Goal: Task Accomplishment & Management: Manage account settings

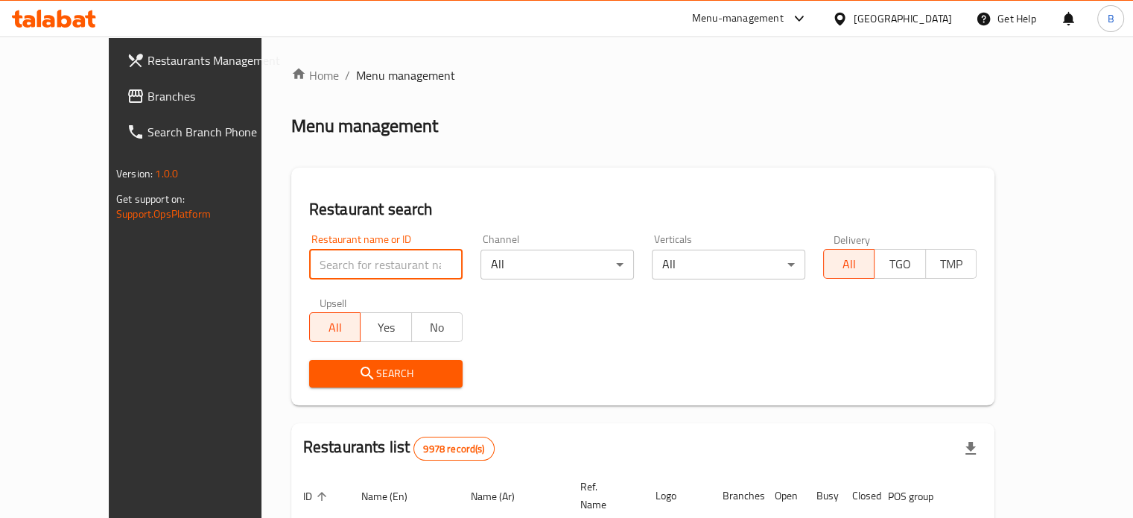
click at [361, 272] on input "search" at bounding box center [385, 265] width 153 height 30
click button "Search" at bounding box center [385, 374] width 153 height 28
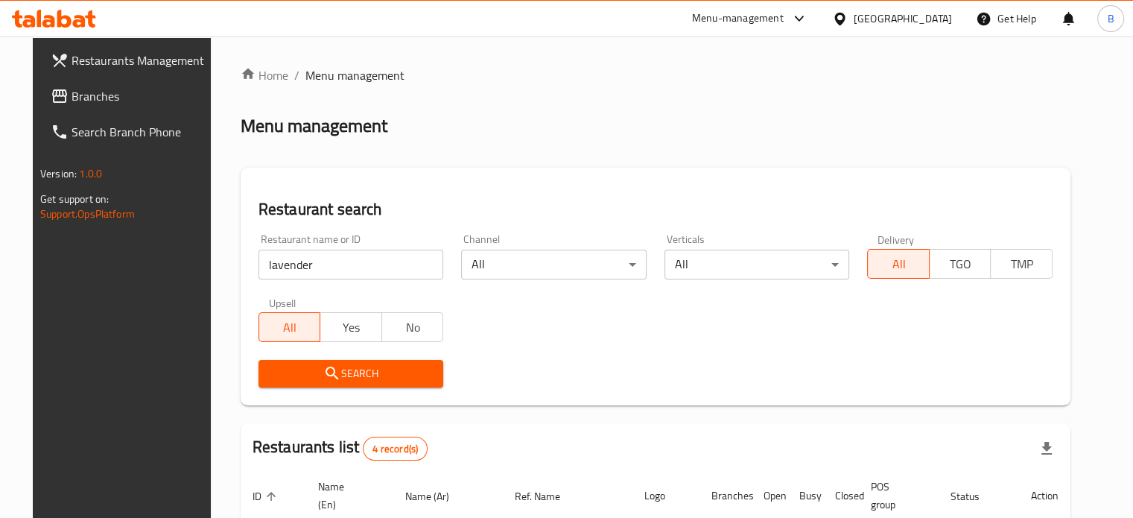
click at [630, 334] on div "Restaurant name or ID lavender Restaurant name or ID Channel All ​ Verticals Al…" at bounding box center [656, 310] width 812 height 171
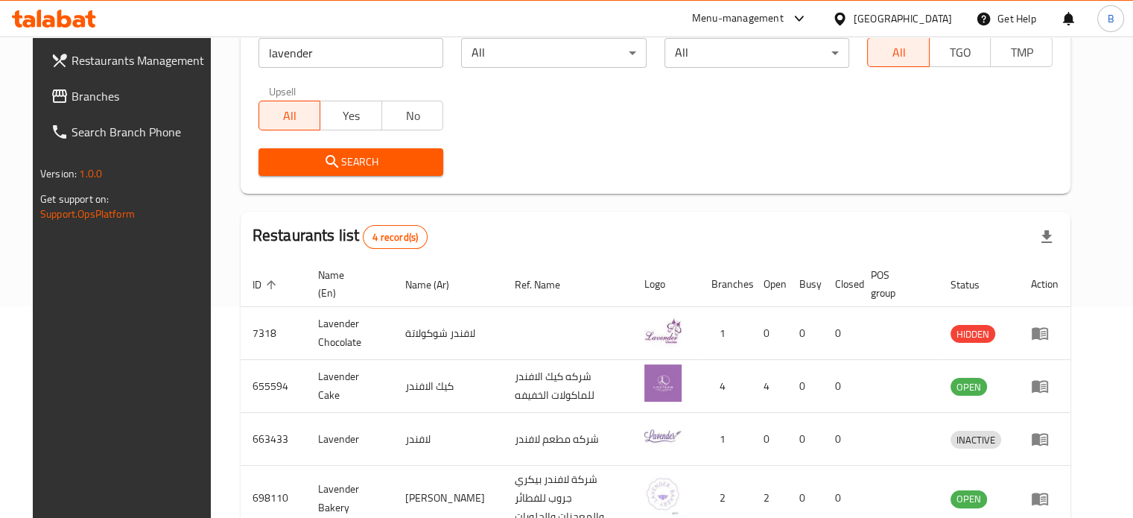
scroll to position [213, 0]
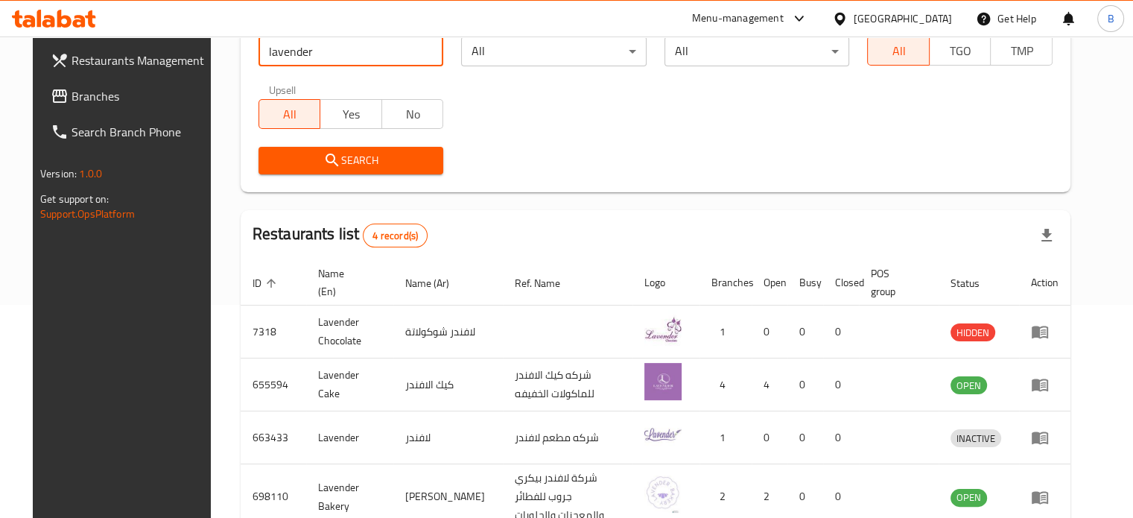
drag, startPoint x: 336, startPoint y: 43, endPoint x: 162, endPoint y: 36, distance: 174.4
click at [162, 36] on div "​ Menu-management Kuwait Get Help B Restaurants Management Branches Search Bran…" at bounding box center [566, 63] width 1133 height 481
type input "Fruit & more"
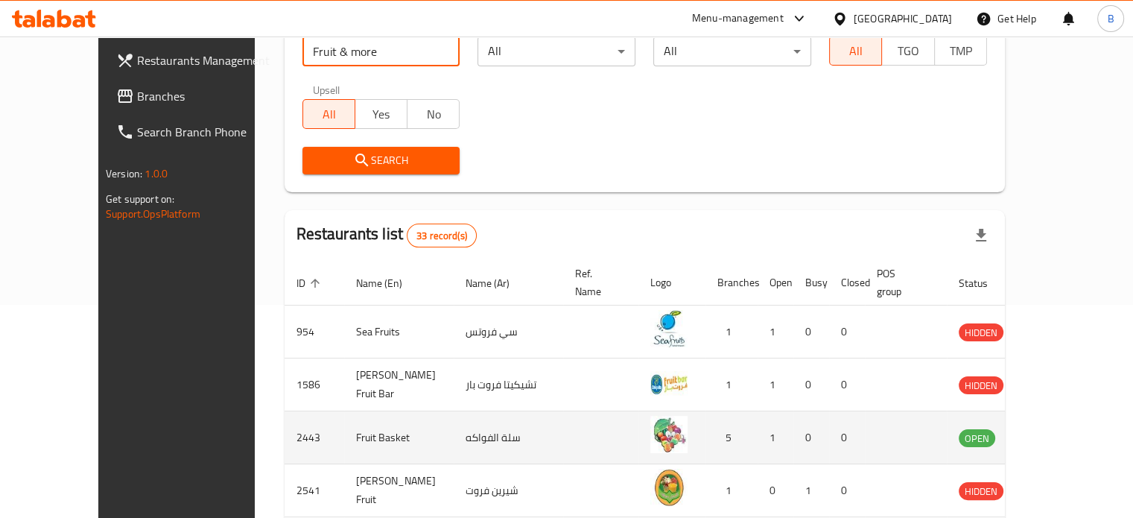
scroll to position [587, 0]
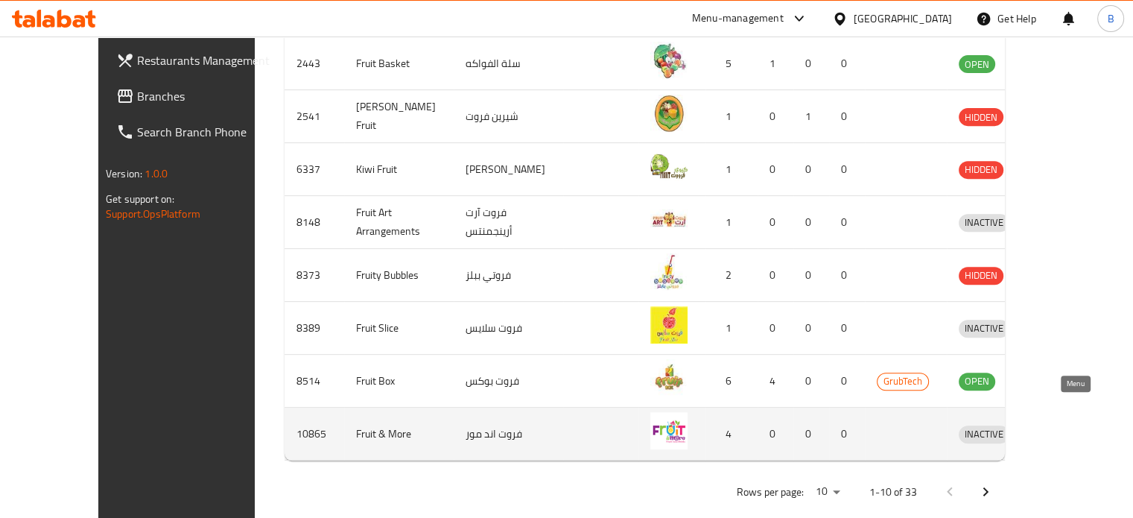
click at [1056, 428] on icon "enhanced table" at bounding box center [1048, 434] width 16 height 13
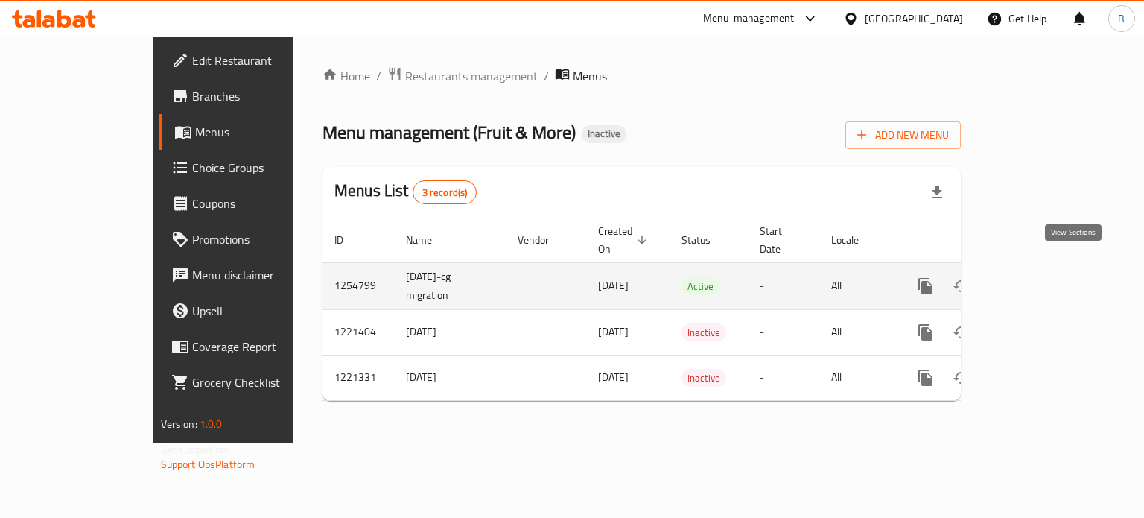
click at [1042, 277] on icon "enhanced table" at bounding box center [1033, 286] width 18 height 18
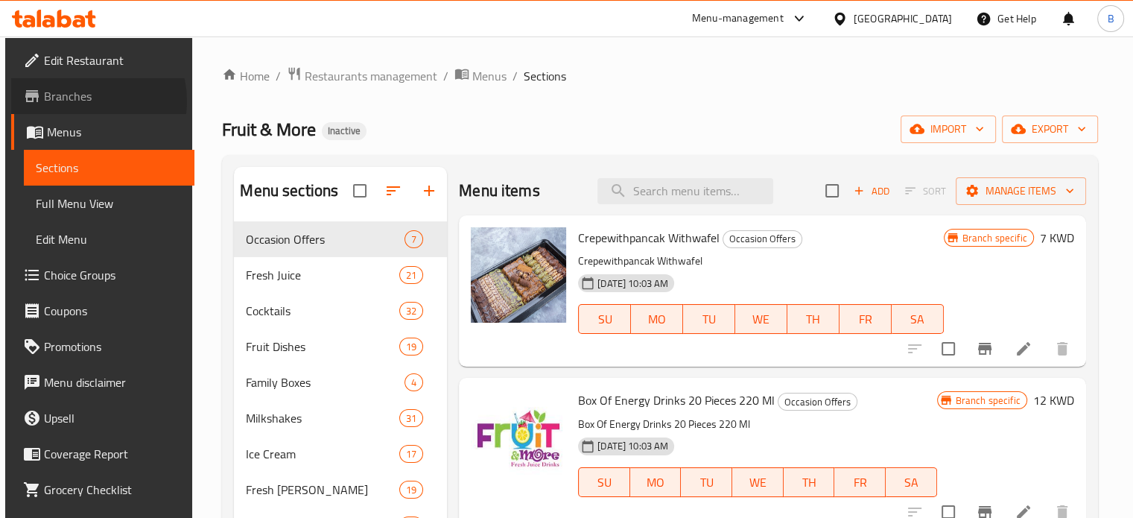
click at [78, 101] on span "Branches" at bounding box center [113, 96] width 139 height 18
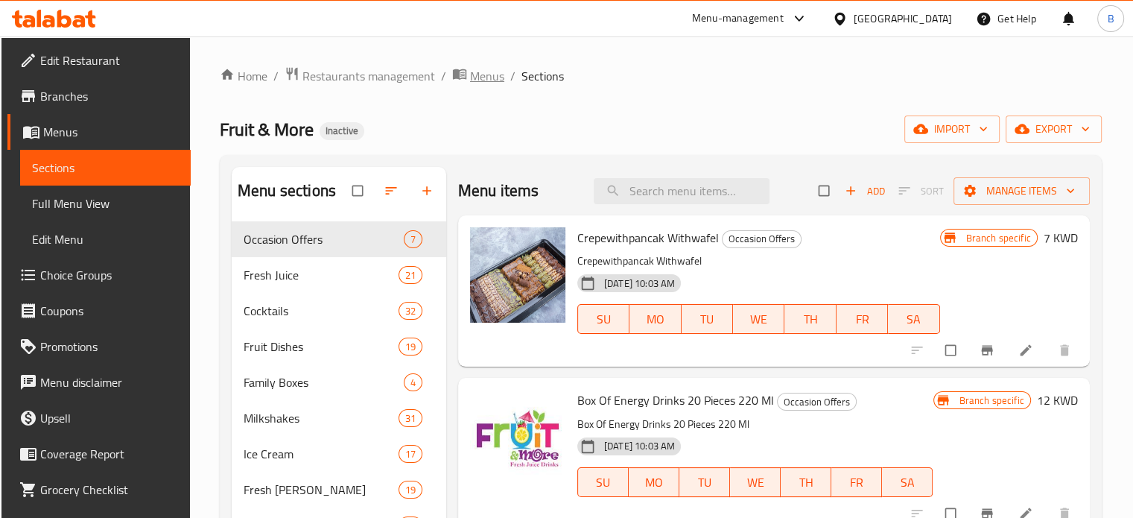
click at [480, 85] on span "Menus" at bounding box center [487, 76] width 34 height 18
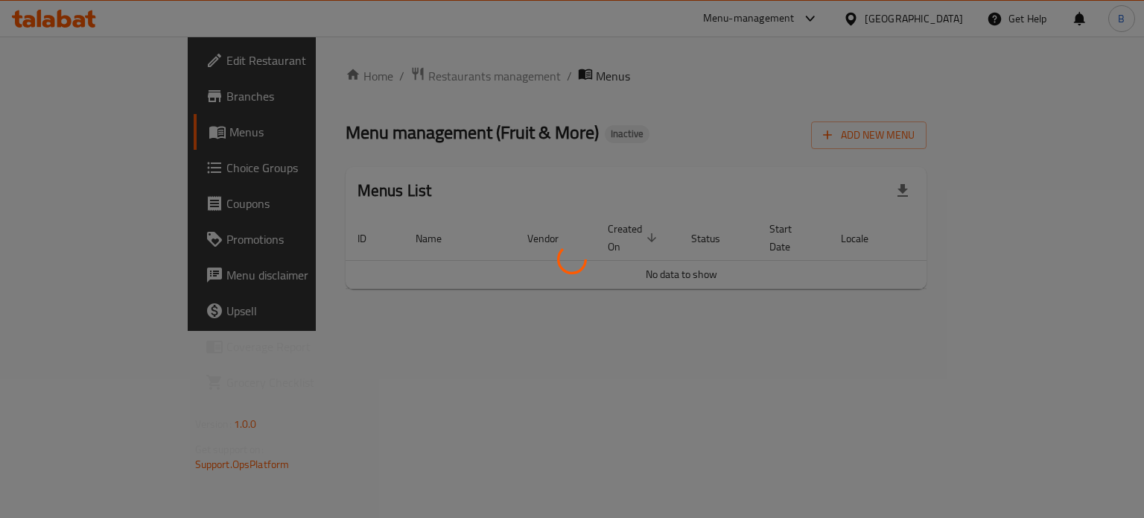
click at [331, 89] on div at bounding box center [572, 259] width 1144 height 518
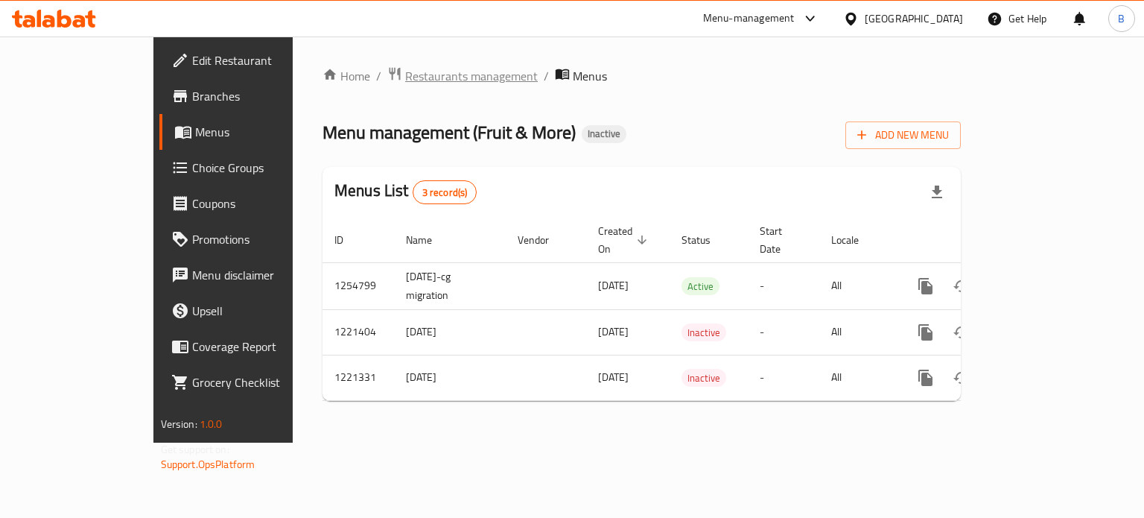
click at [405, 80] on span "Restaurants management" at bounding box center [471, 76] width 133 height 18
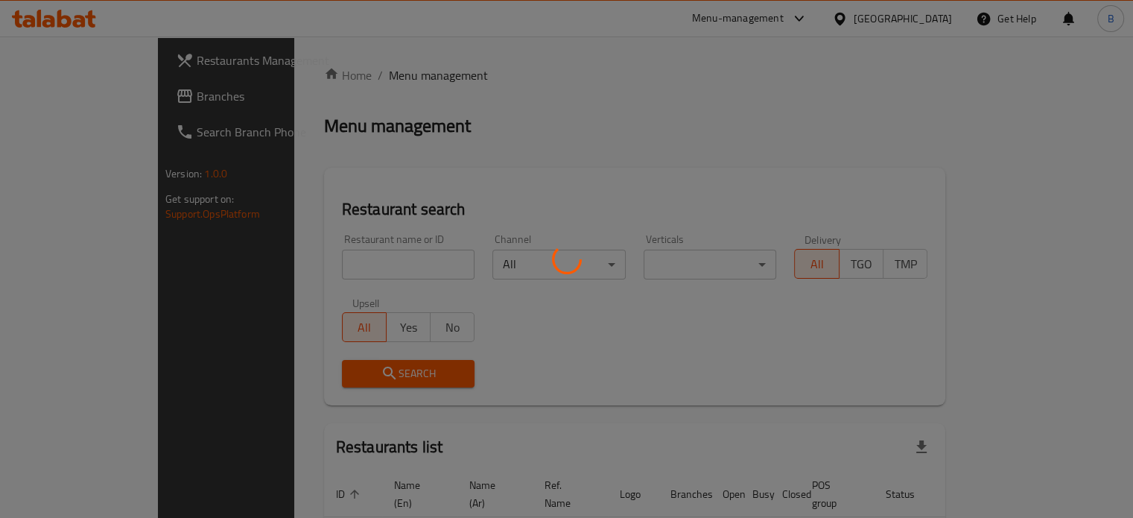
click at [328, 80] on div at bounding box center [566, 259] width 1133 height 518
click at [356, 267] on div at bounding box center [566, 259] width 1133 height 518
click at [355, 267] on div at bounding box center [566, 259] width 1133 height 518
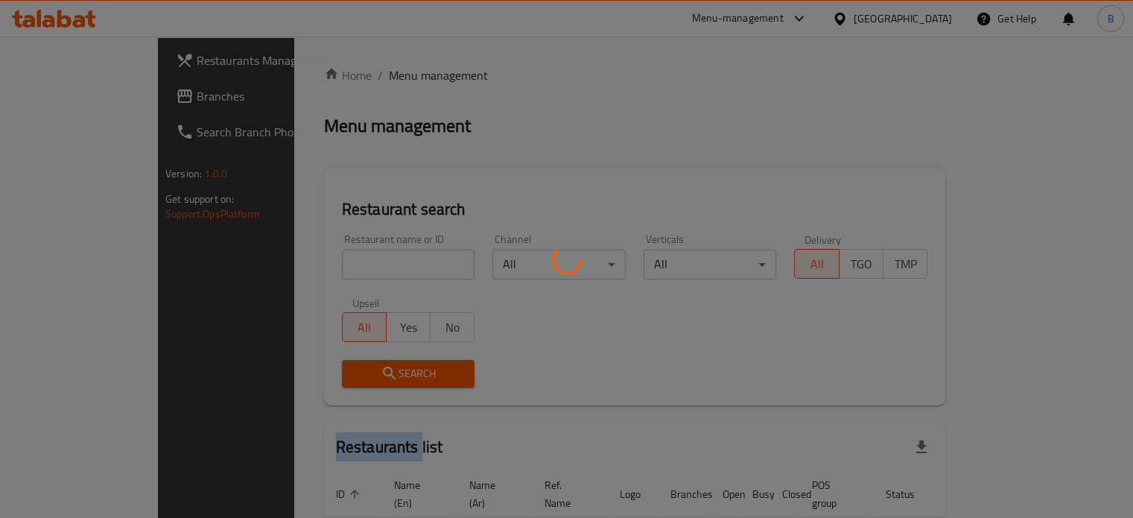
click at [355, 267] on div at bounding box center [566, 259] width 1133 height 518
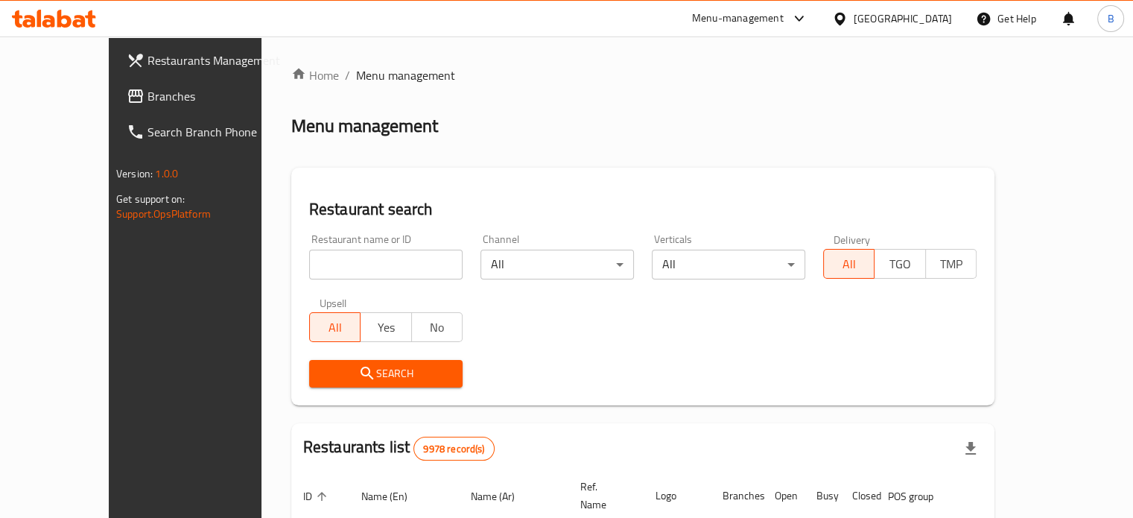
click at [355, 267] on input "search" at bounding box center [385, 265] width 153 height 30
type input "fatayerna"
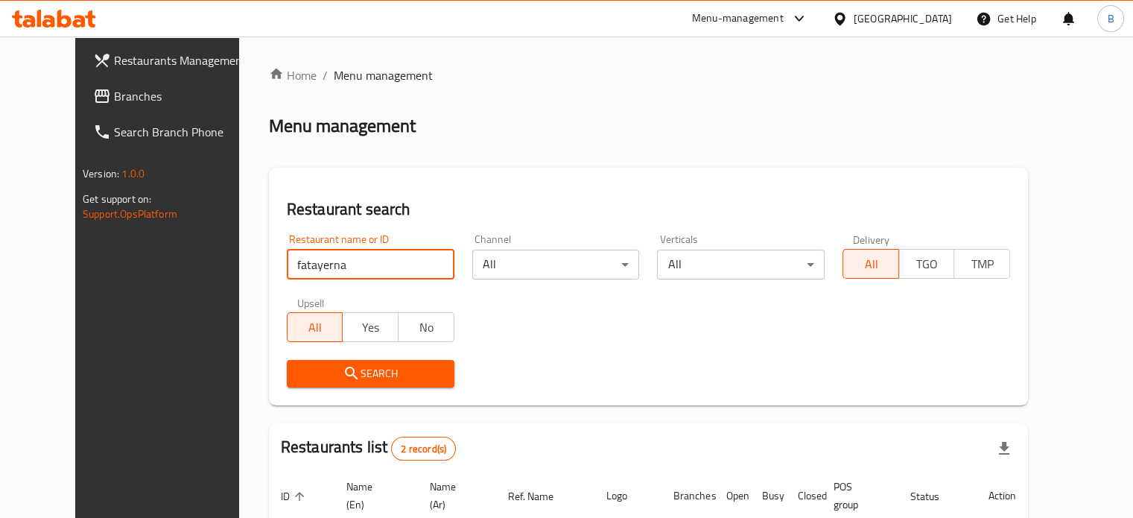
click at [760, 288] on div "Verticals All ​" at bounding box center [740, 256] width 185 height 63
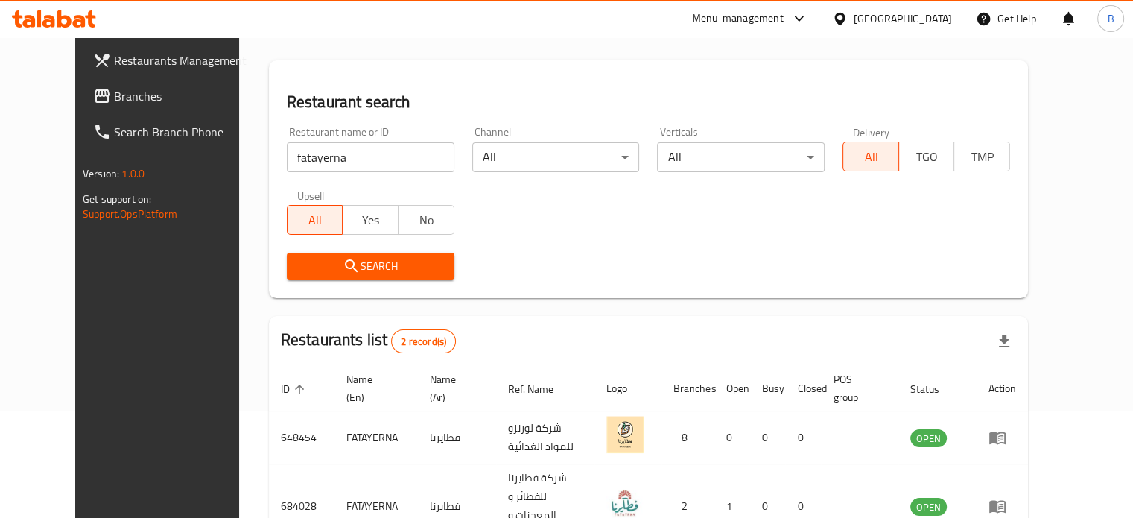
scroll to position [185, 0]
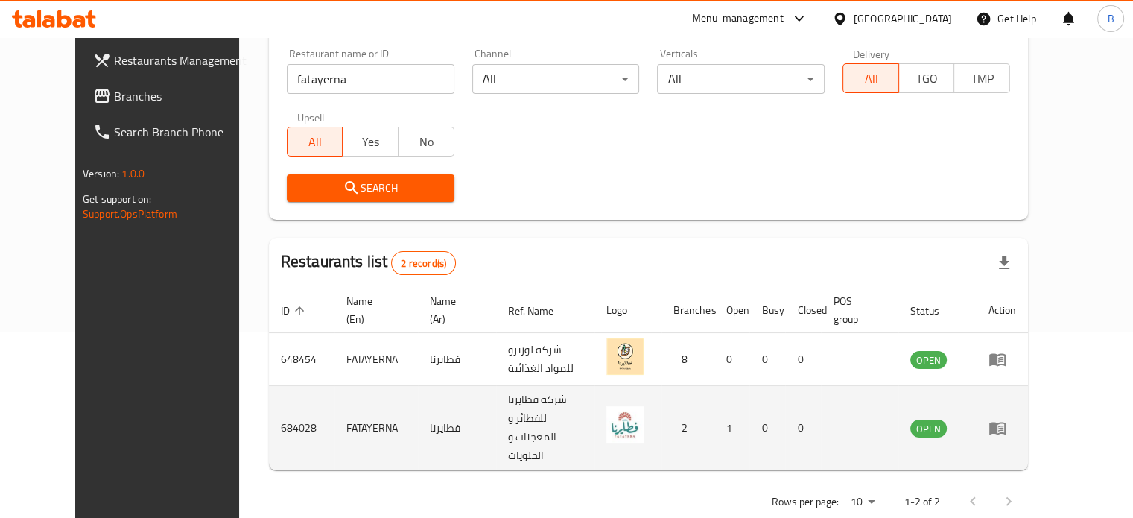
click at [269, 401] on td "684028" at bounding box center [302, 428] width 66 height 84
click at [269, 407] on td "684028" at bounding box center [302, 428] width 66 height 84
copy td "684028"
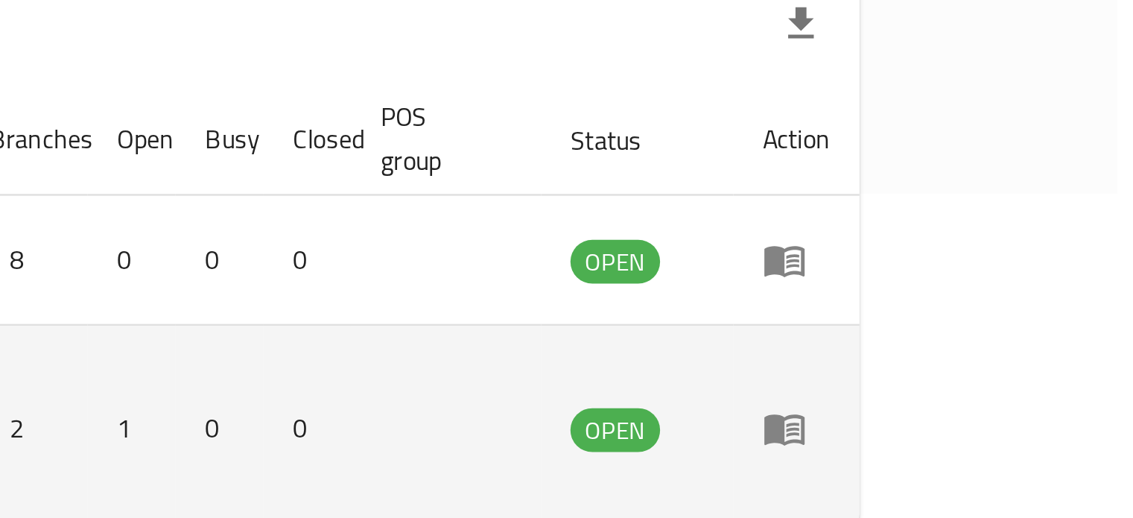
click at [1006, 422] on icon "enhanced table" at bounding box center [997, 428] width 16 height 13
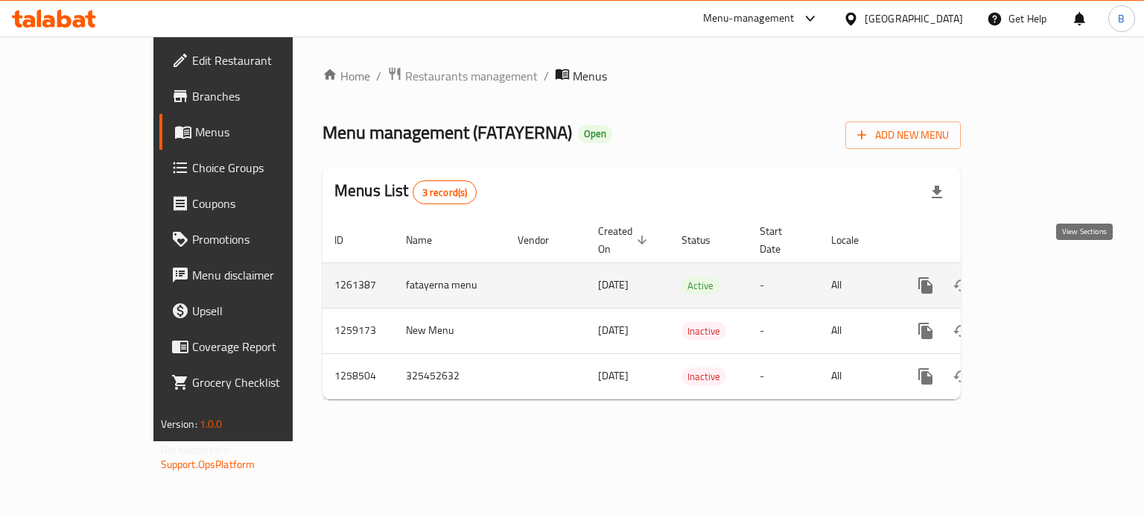
click at [1042, 276] on icon "enhanced table" at bounding box center [1033, 285] width 18 height 18
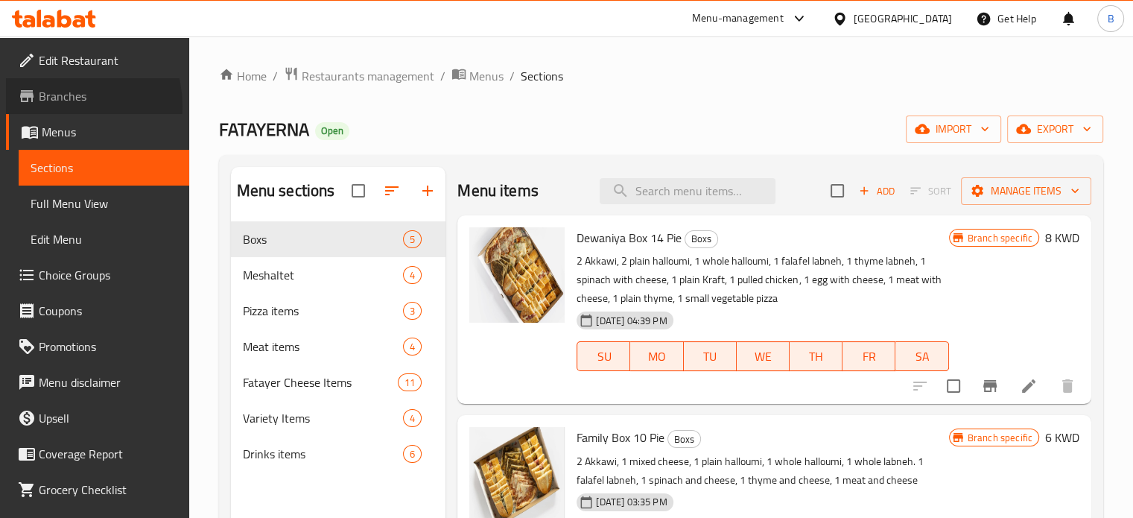
click at [66, 105] on span "Branches" at bounding box center [108, 96] width 139 height 18
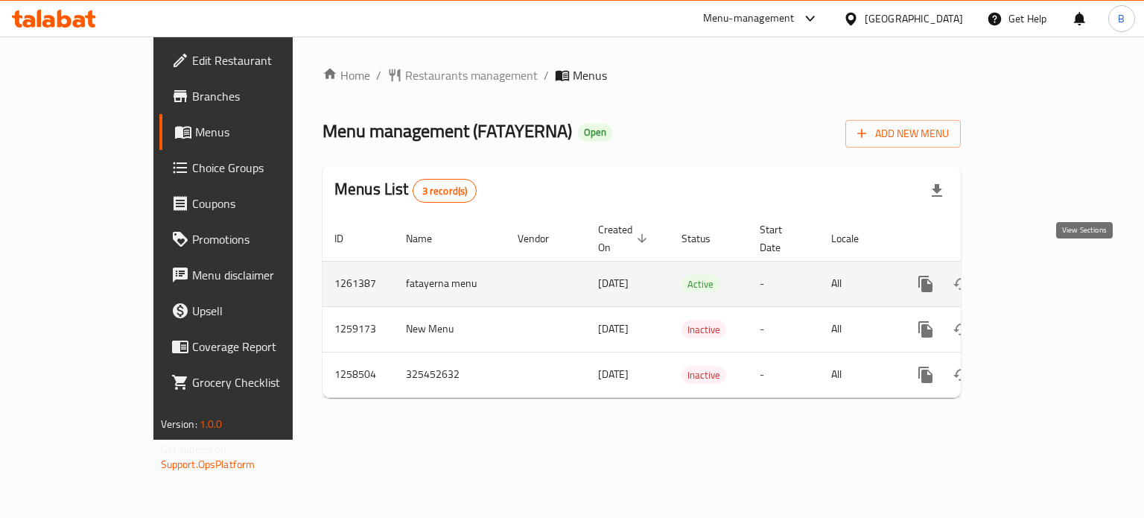
click at [1051, 282] on link "enhanced table" at bounding box center [1033, 284] width 36 height 36
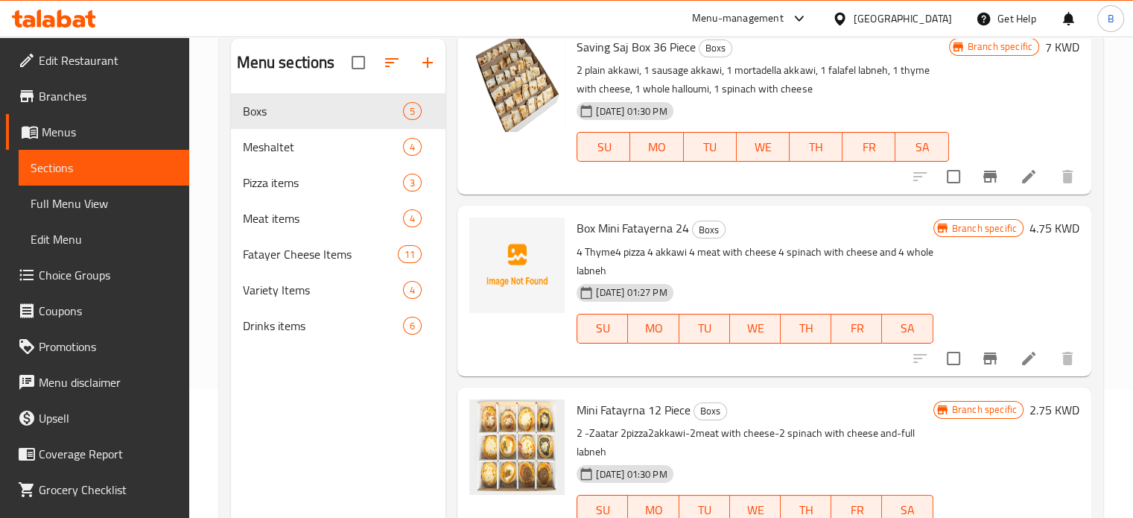
scroll to position [209, 0]
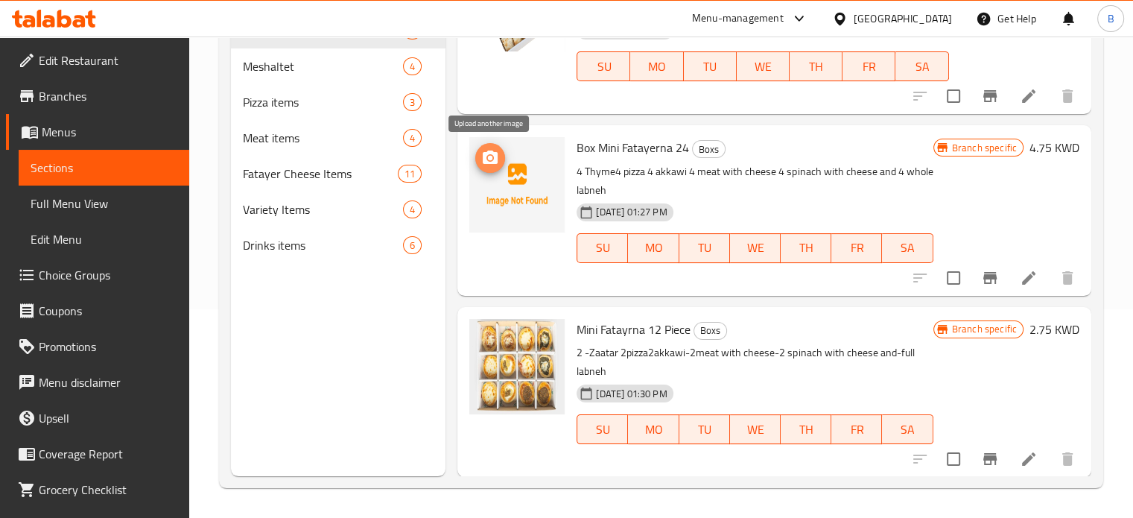
click at [495, 156] on icon "upload picture" at bounding box center [490, 156] width 15 height 13
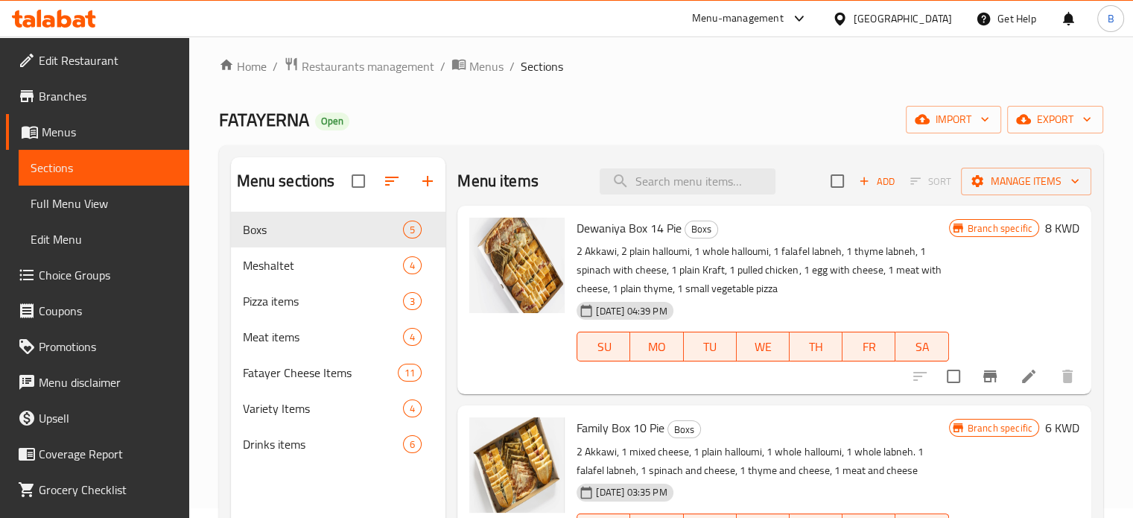
scroll to position [0, 0]
